Goal: Information Seeking & Learning: Understand process/instructions

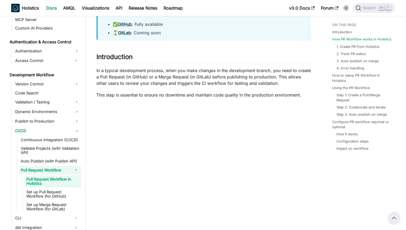
scroll to position [51, 0]
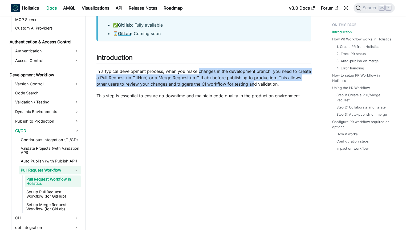
drag, startPoint x: 204, startPoint y: 74, endPoint x: 288, endPoint y: 86, distance: 85.2
click at [259, 83] on p "In a typical development process, when you make changes in the development bran…" at bounding box center [203, 77] width 214 height 19
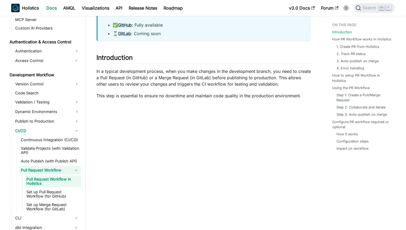
click at [289, 86] on p "In a typical development process, when you make changes in the development bran…" at bounding box center [203, 77] width 214 height 19
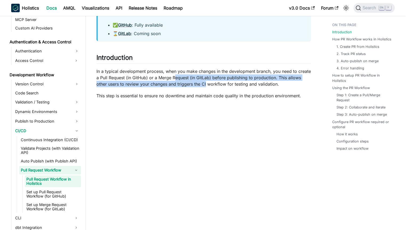
drag, startPoint x: 179, startPoint y: 78, endPoint x: 265, endPoint y: 90, distance: 87.3
drag, startPoint x: 195, startPoint y: 76, endPoint x: 245, endPoint y: 83, distance: 50.4
click at [245, 83] on p "In a typical development process, when you make changes in the development bran…" at bounding box center [203, 77] width 214 height 19
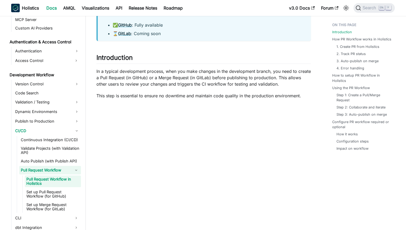
click at [265, 83] on p "In a typical development process, when you make changes in the development bran…" at bounding box center [203, 77] width 214 height 19
click at [265, 81] on p "In a typical development process, when you make changes in the development bran…" at bounding box center [203, 77] width 214 height 19
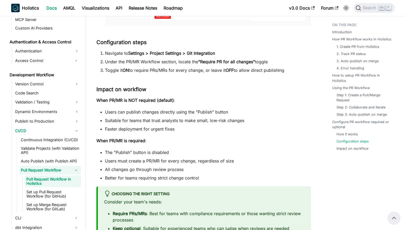
scroll to position [1354, 0]
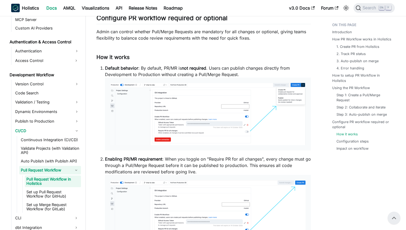
scroll to position [1188, 0]
